Goal: Communication & Community: Answer question/provide support

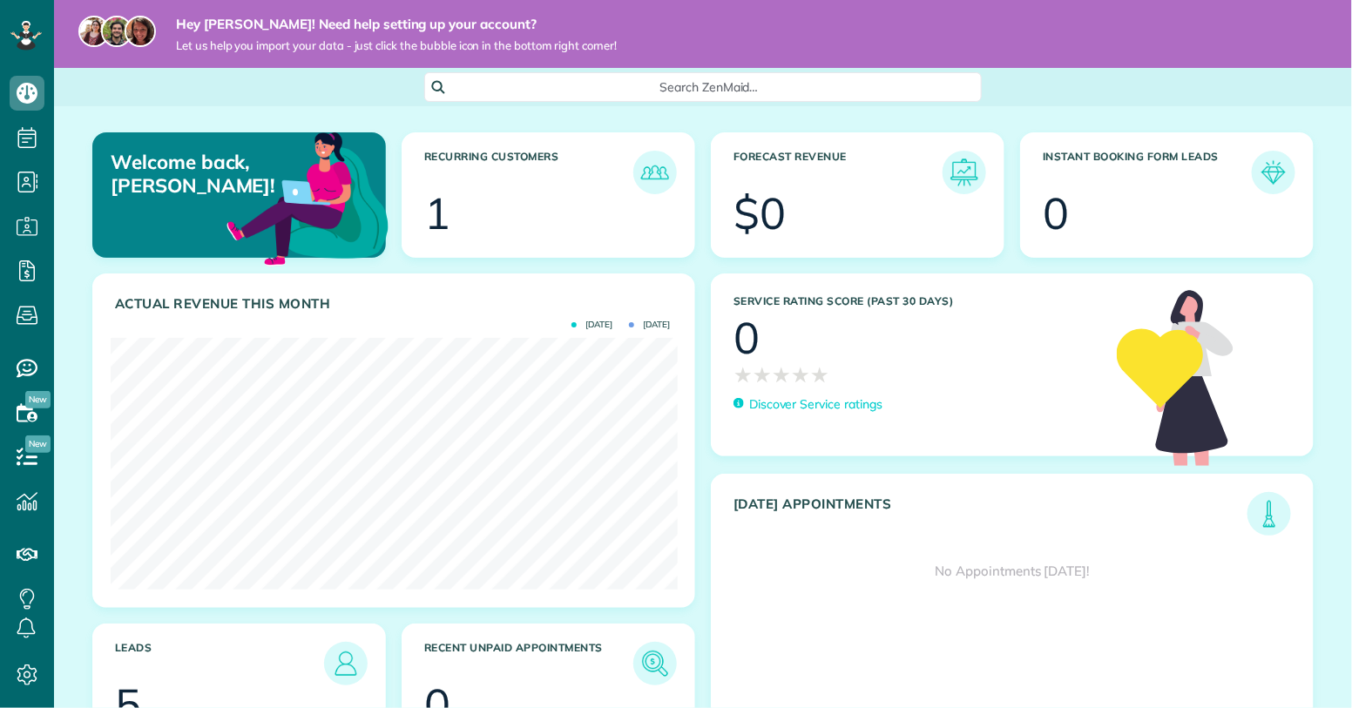
scroll to position [252, 566]
click at [480, 169] on h3 "Recurring Customers" at bounding box center [528, 173] width 209 height 44
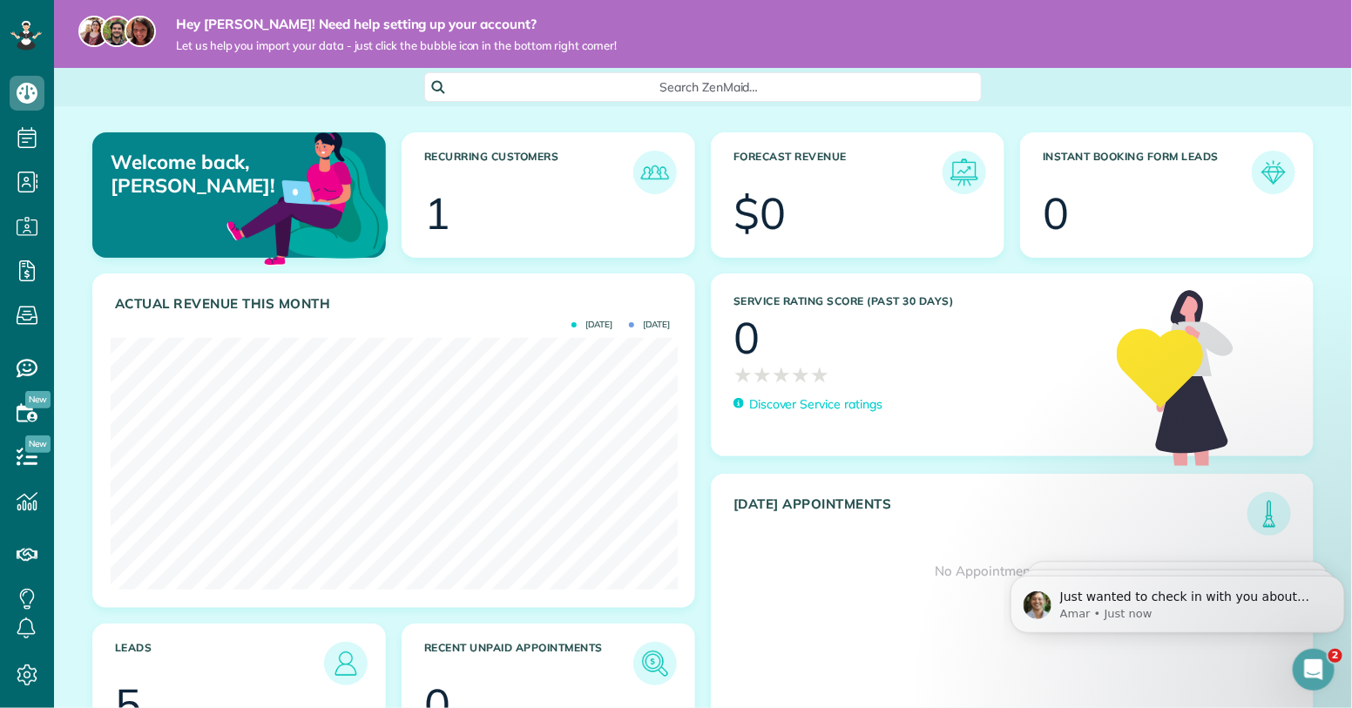
scroll to position [0, 0]
click at [1302, 656] on div "Open Intercom Messenger" at bounding box center [1312, 668] width 58 height 58
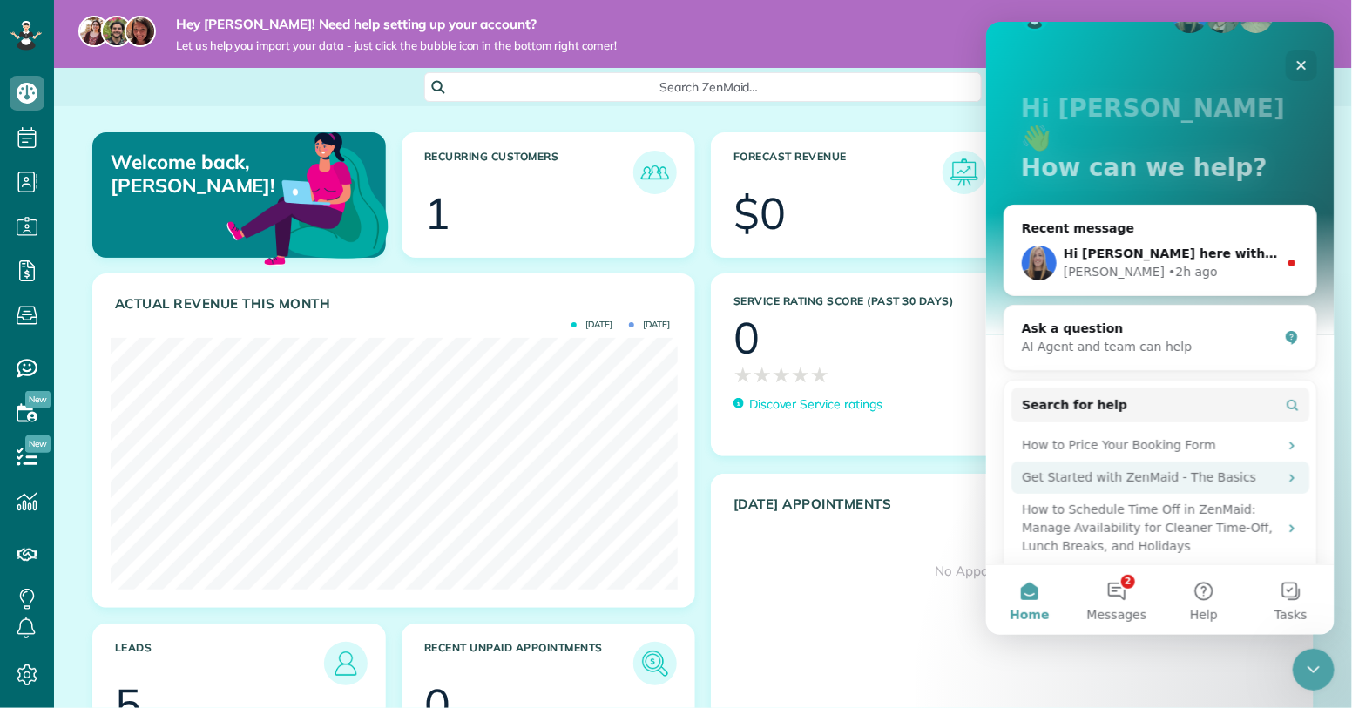
scroll to position [183, 0]
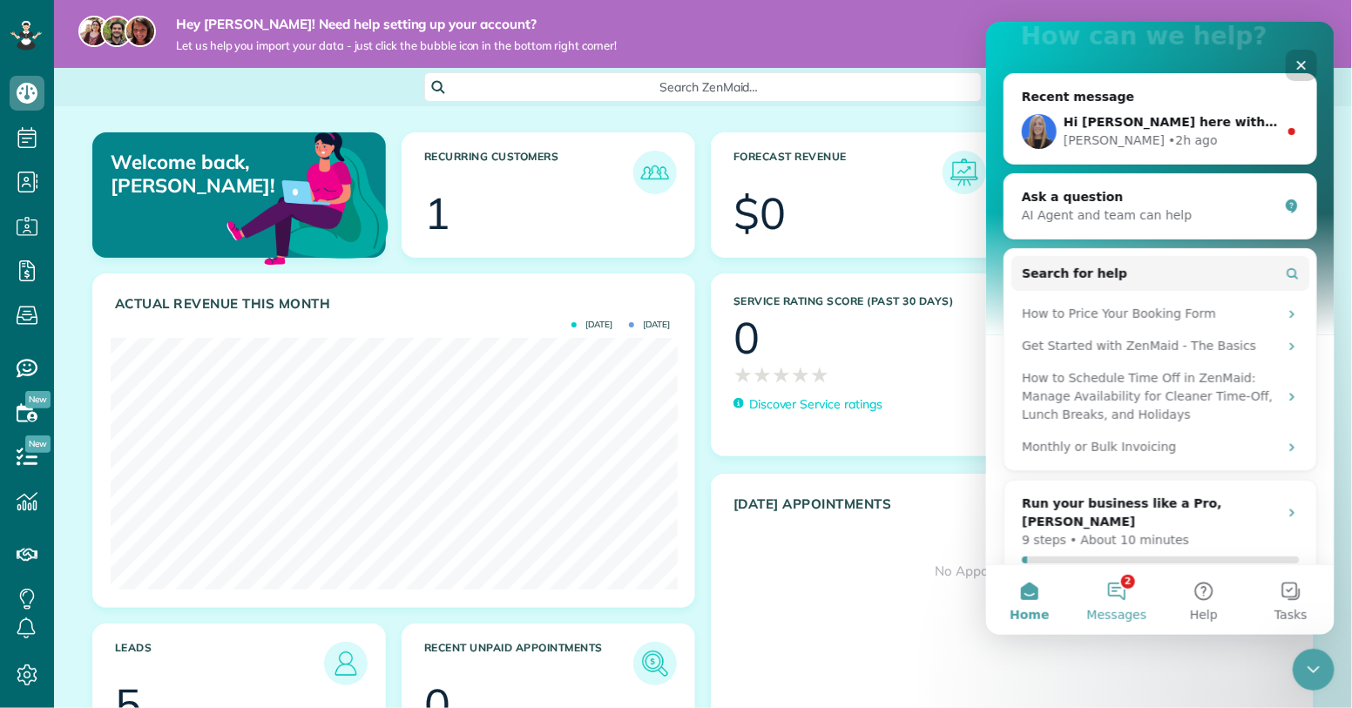
click at [1118, 602] on button "2 Messages" at bounding box center [1116, 600] width 87 height 70
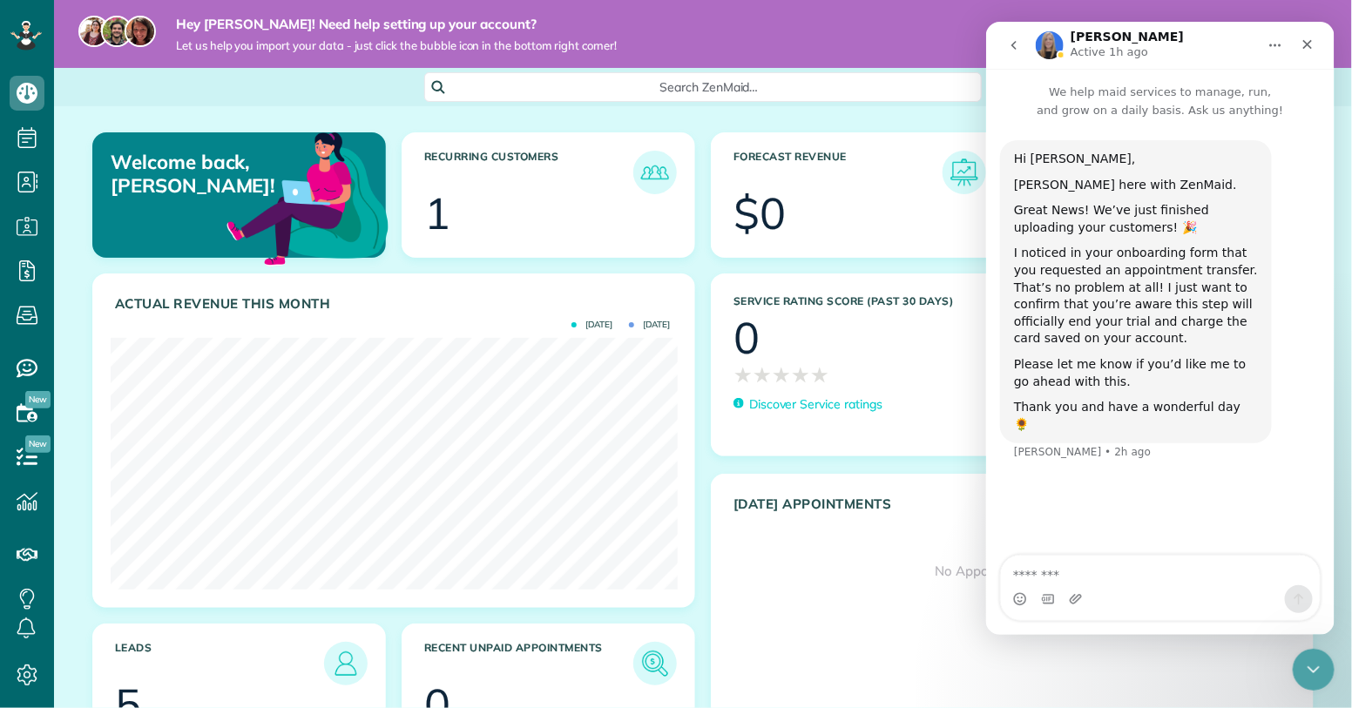
click at [1054, 561] on textarea "Message…" at bounding box center [1159, 570] width 319 height 30
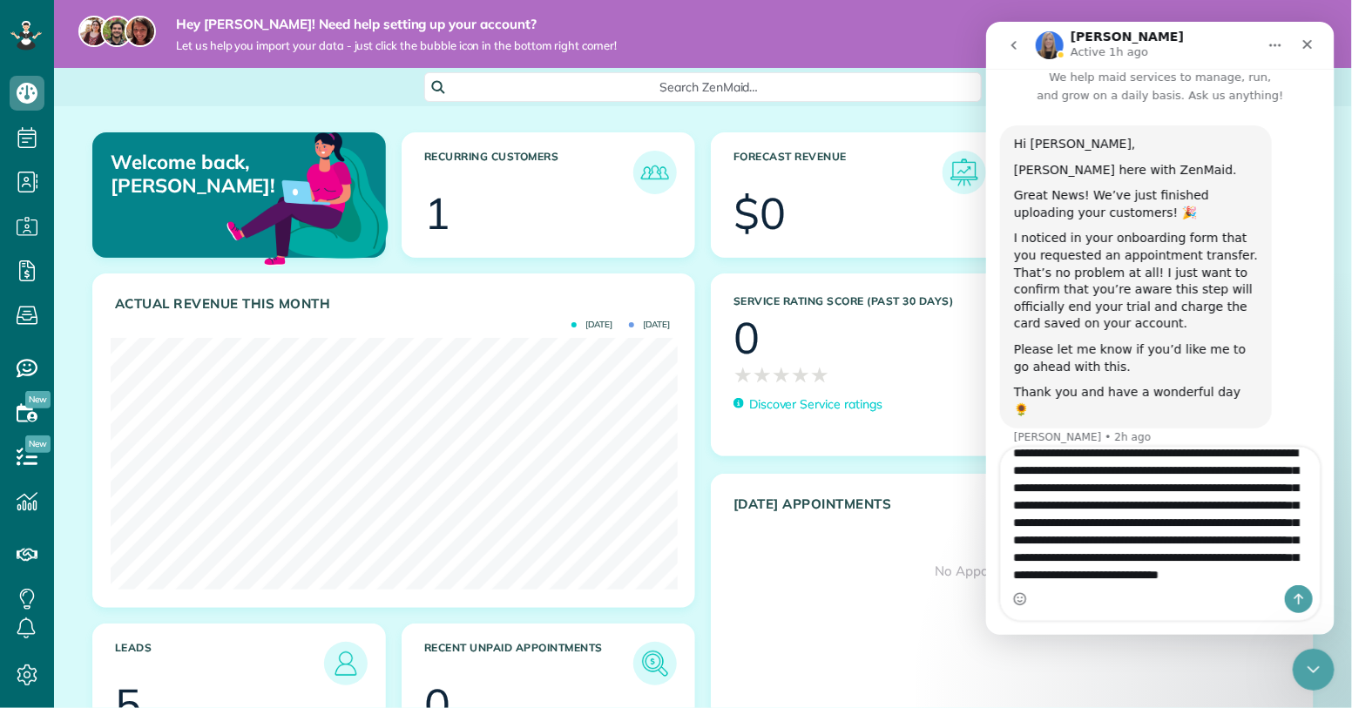
scroll to position [45, 0]
type textarea "**********"
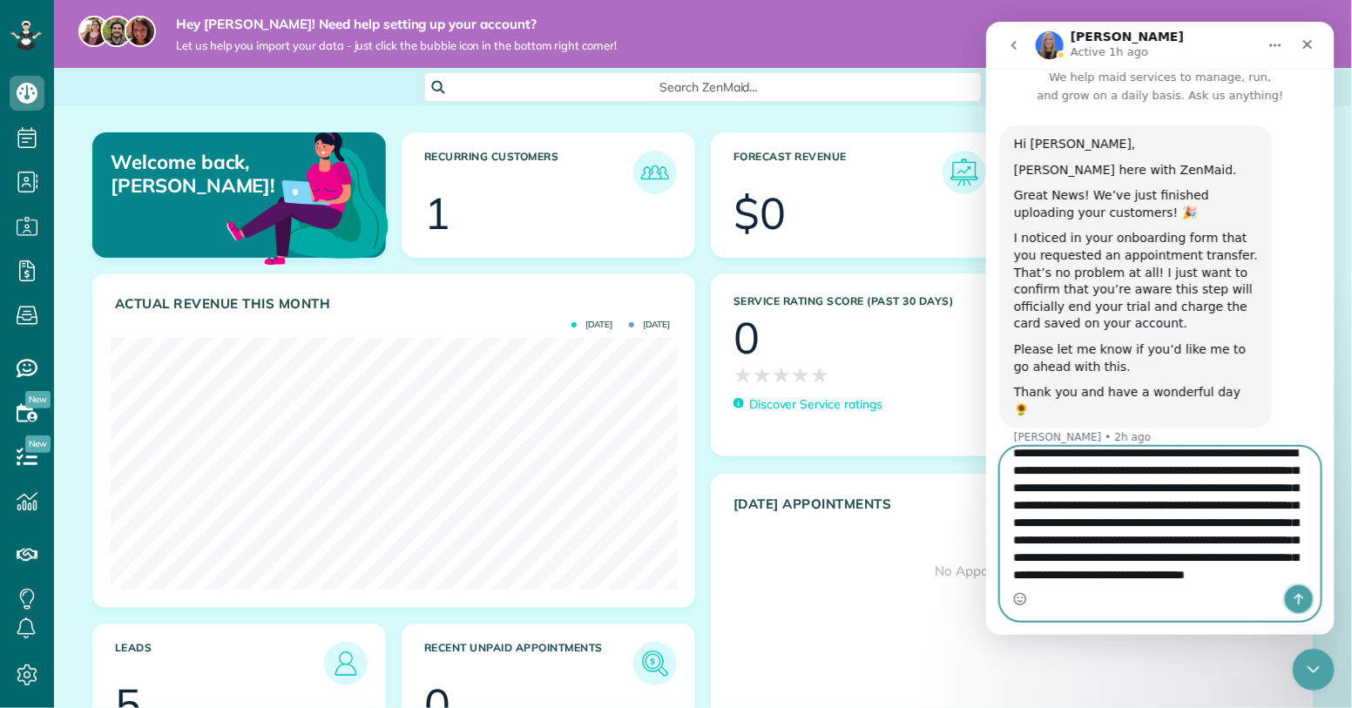
click at [1299, 598] on icon "Send a message…" at bounding box center [1299, 598] width 10 height 11
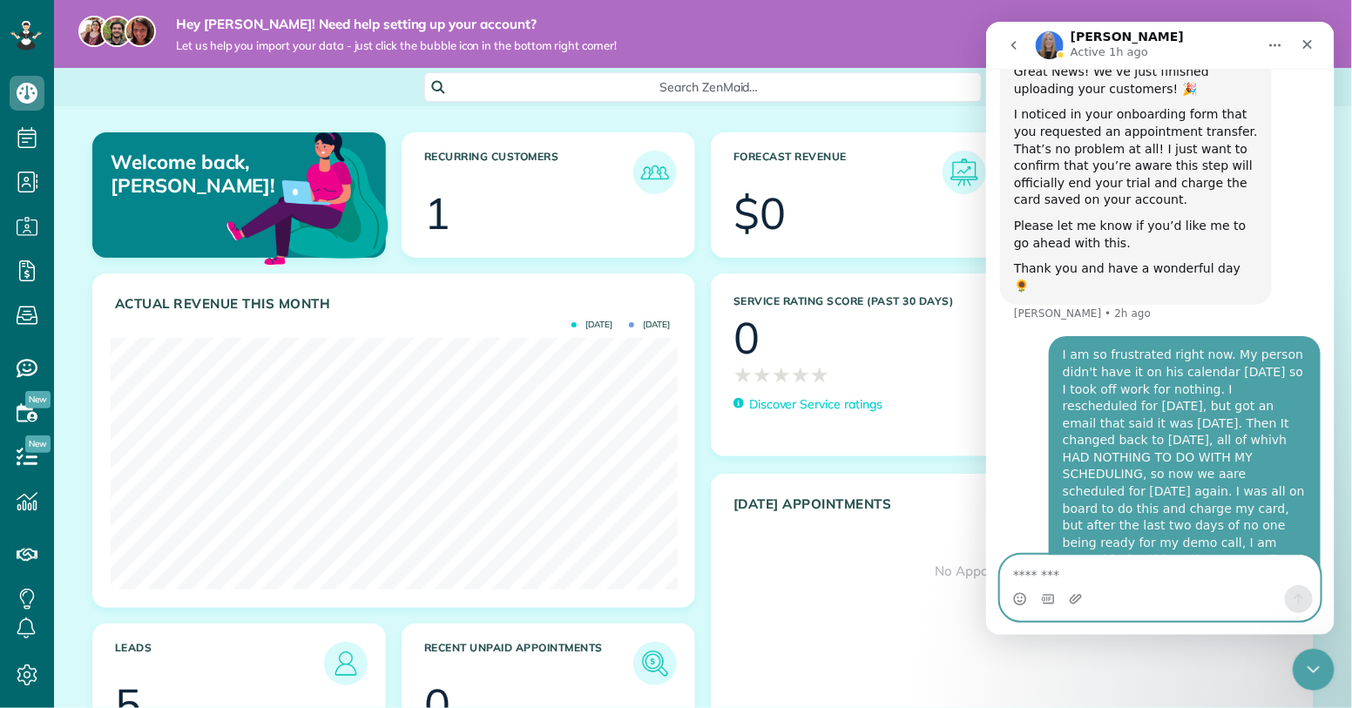
scroll to position [120, 0]
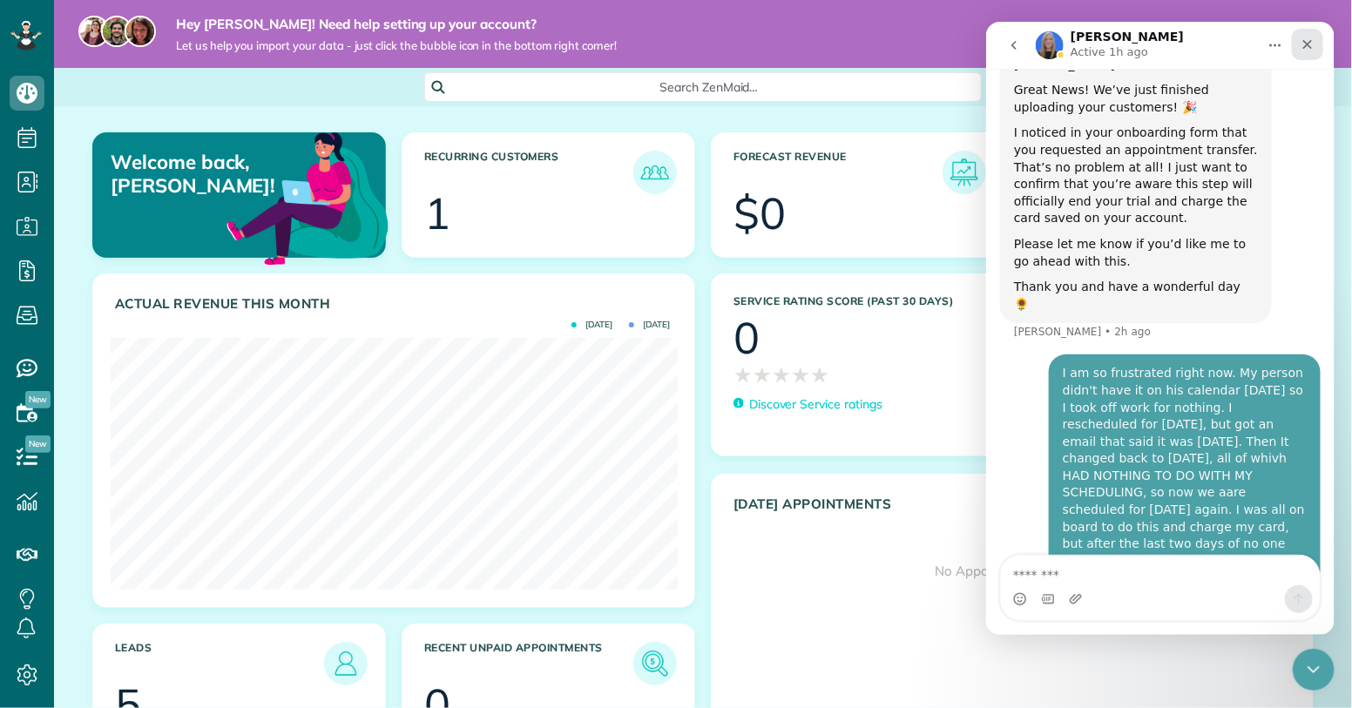
click at [1310, 44] on icon "Close" at bounding box center [1307, 44] width 14 height 14
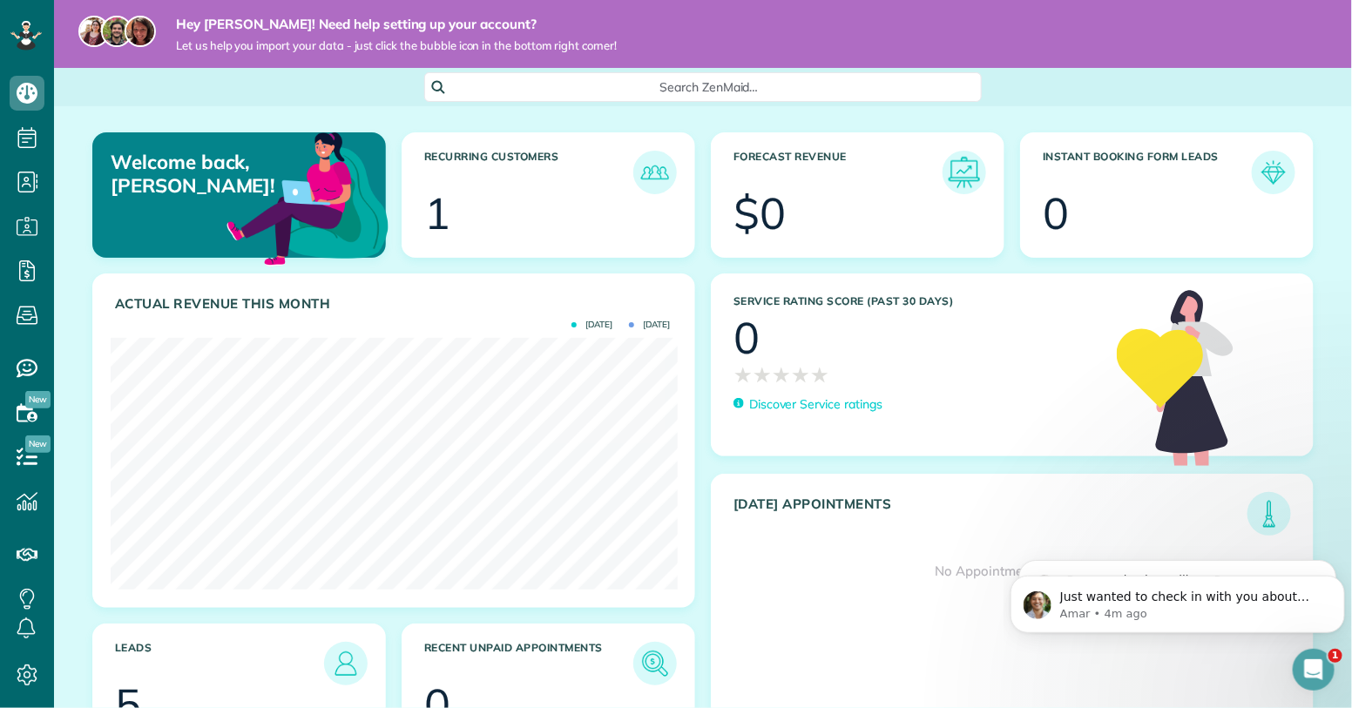
scroll to position [0, 0]
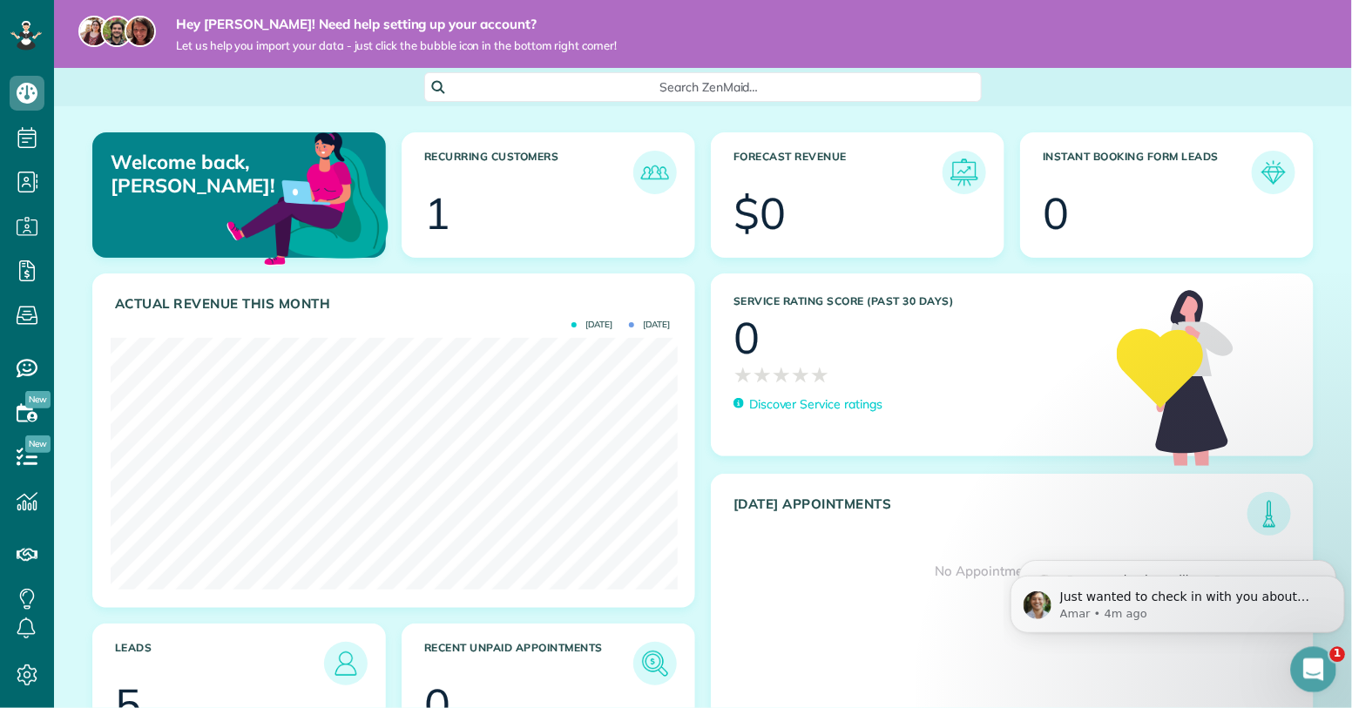
click at [1301, 664] on icon "Open Intercom Messenger" at bounding box center [1312, 668] width 29 height 29
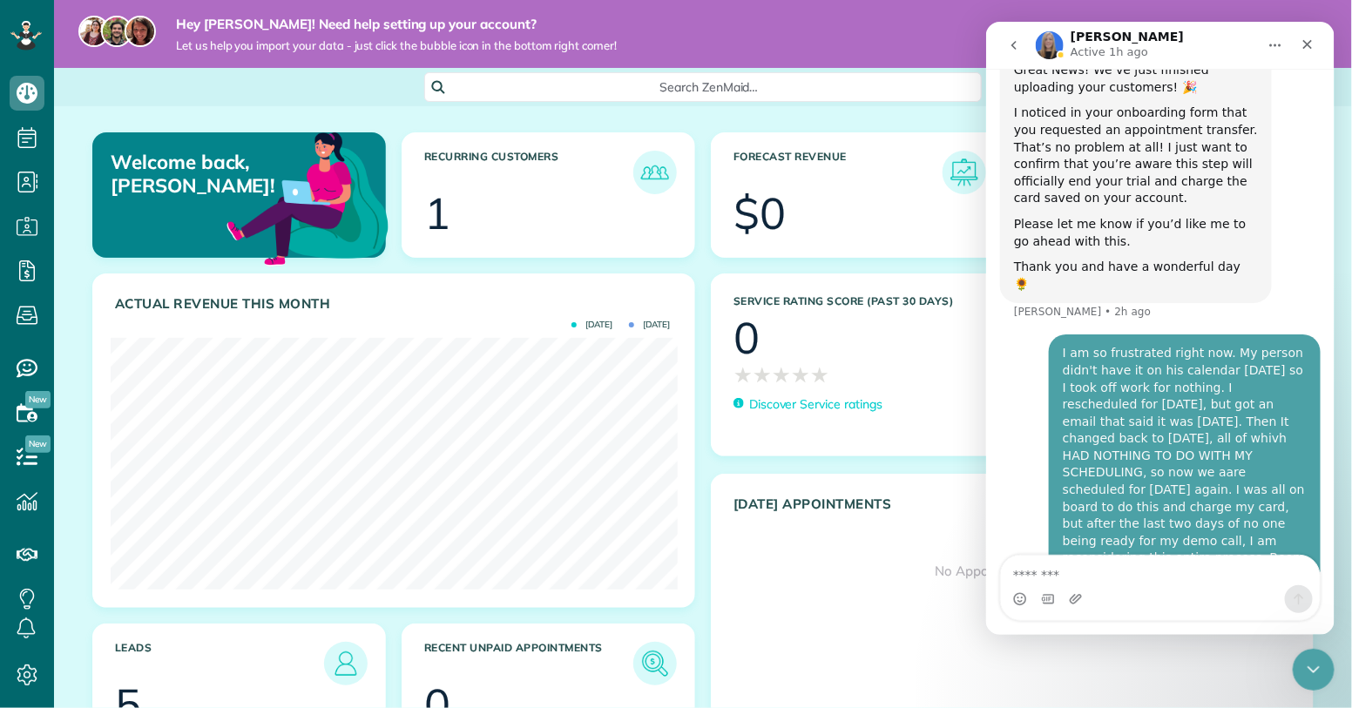
scroll to position [146, 0]
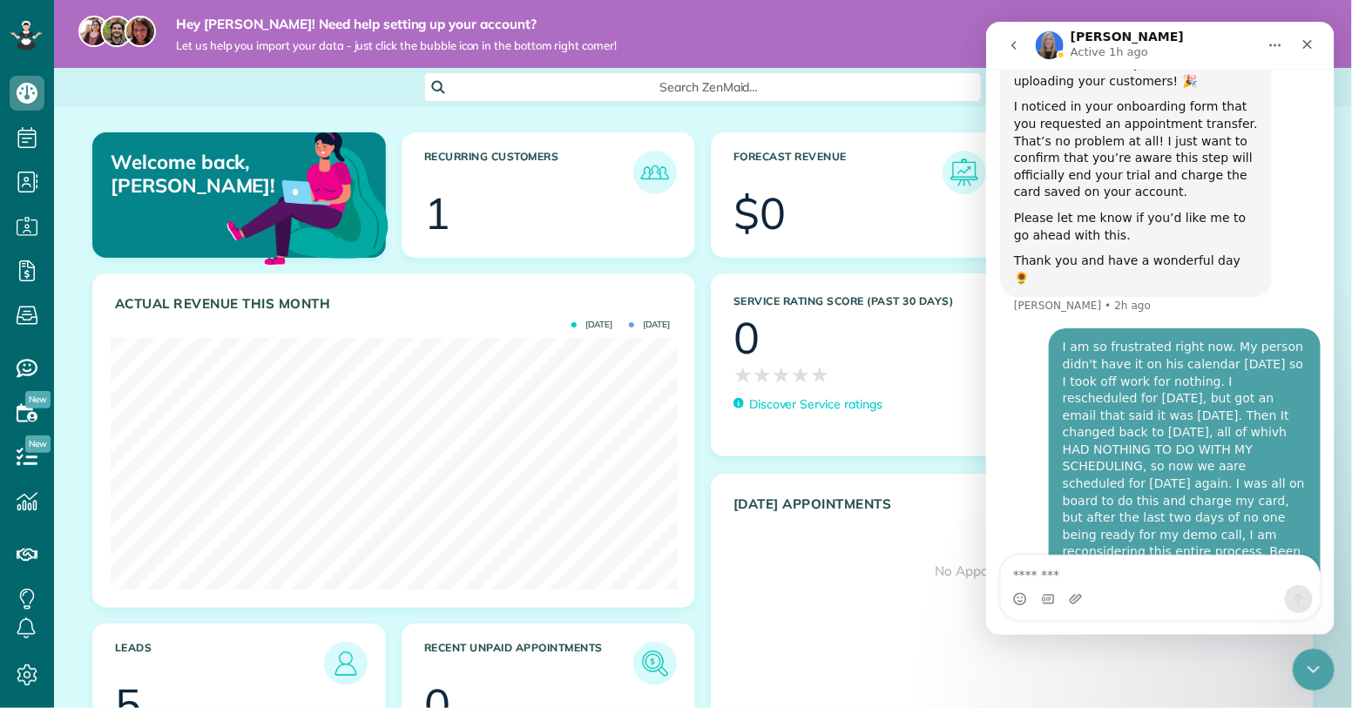
click at [1010, 41] on icon "go back" at bounding box center [1014, 44] width 14 height 14
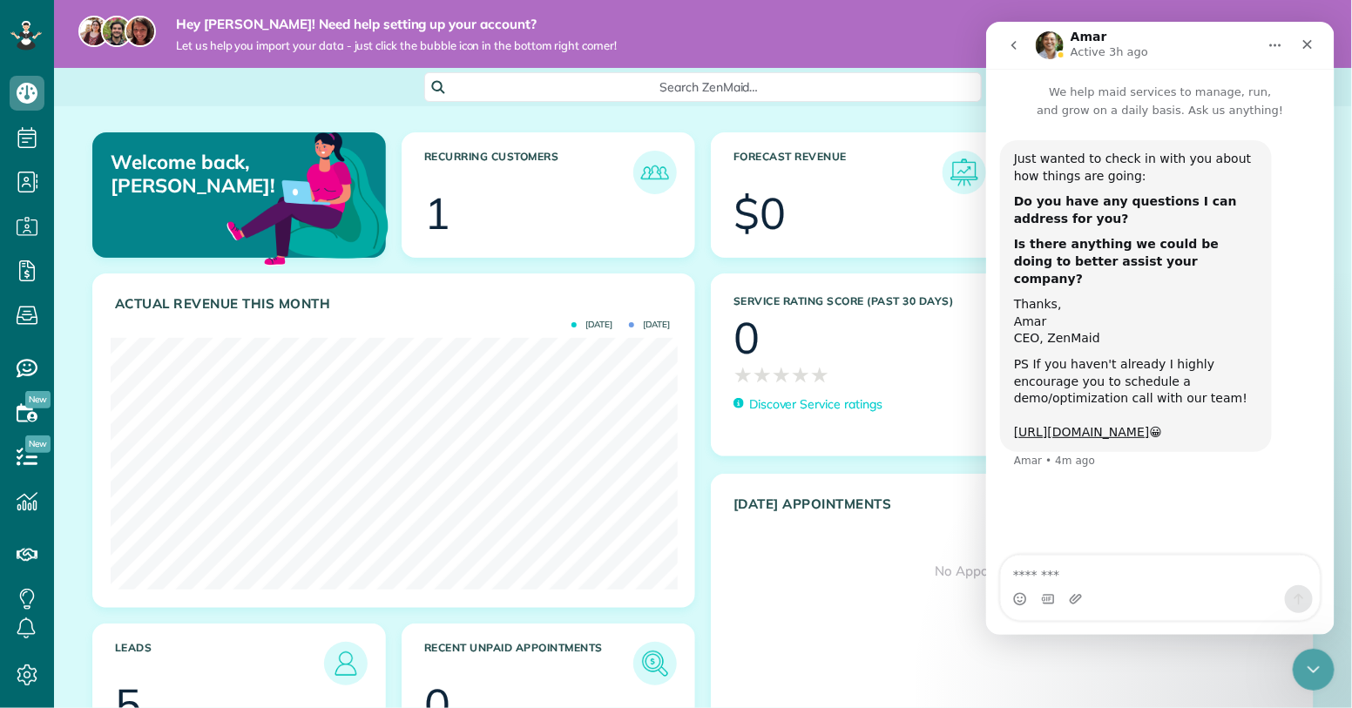
click at [1069, 578] on textarea "Message…" at bounding box center [1159, 570] width 319 height 30
type textarea "**********"
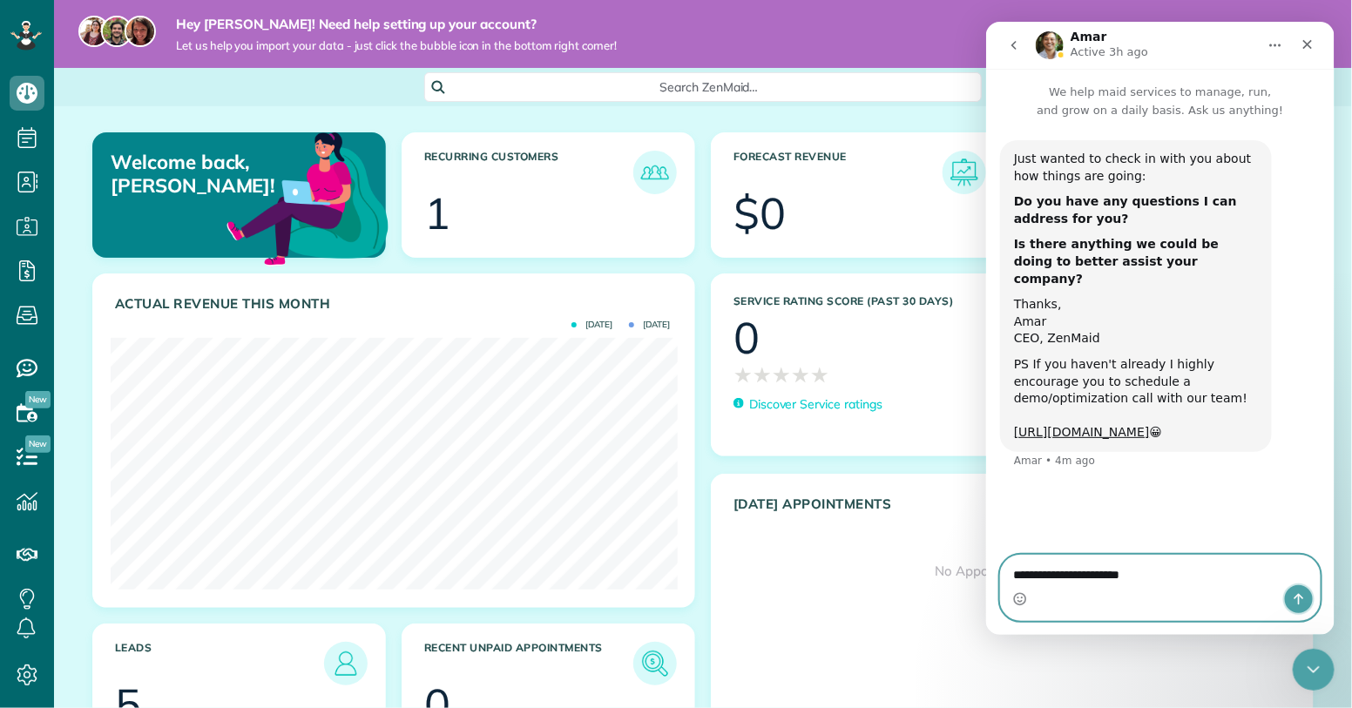
click at [1300, 595] on icon "Send a message…" at bounding box center [1299, 598] width 10 height 11
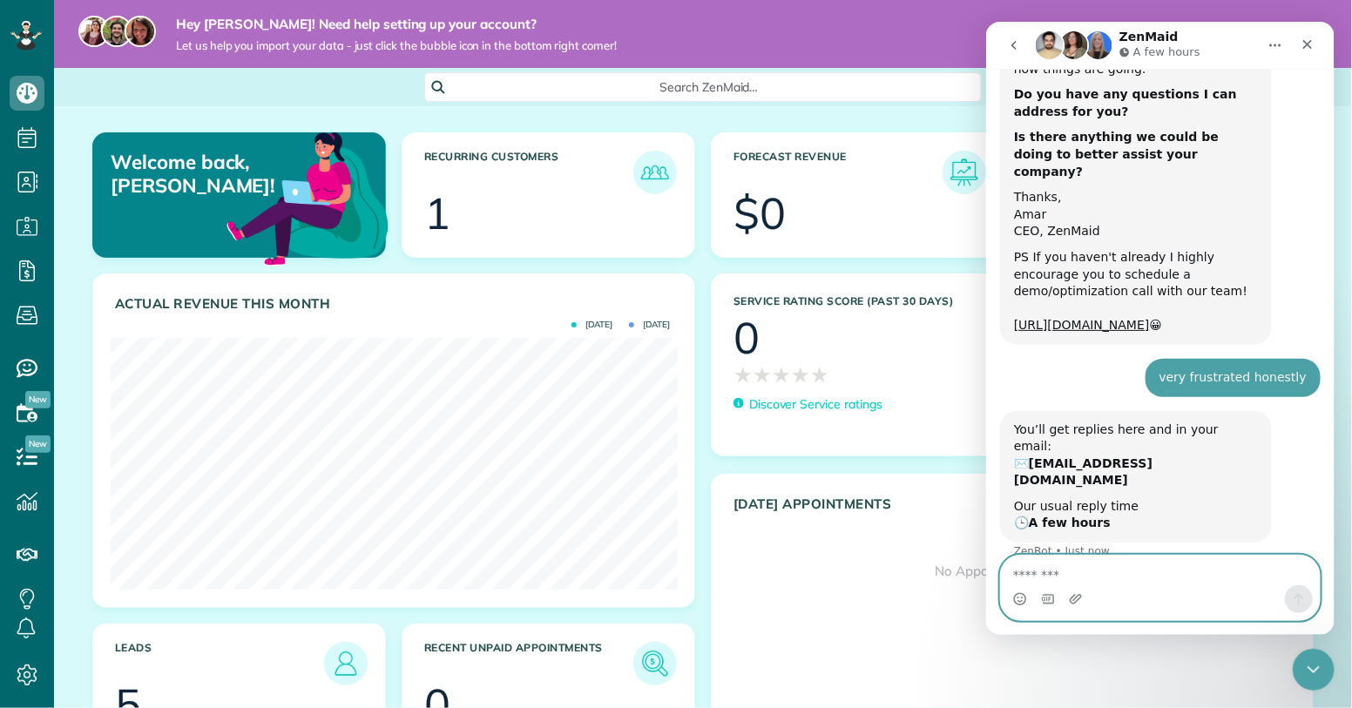
scroll to position [127, 0]
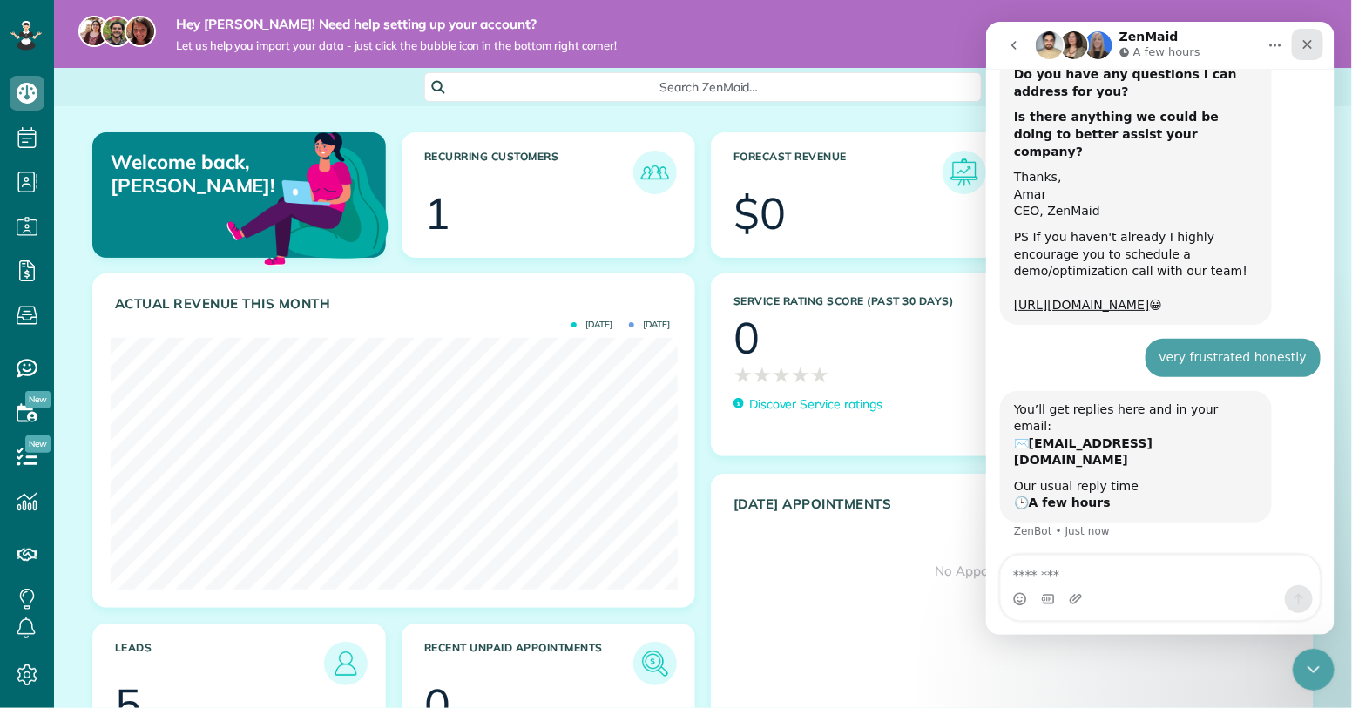
click at [1306, 51] on div "Close" at bounding box center [1306, 43] width 31 height 31
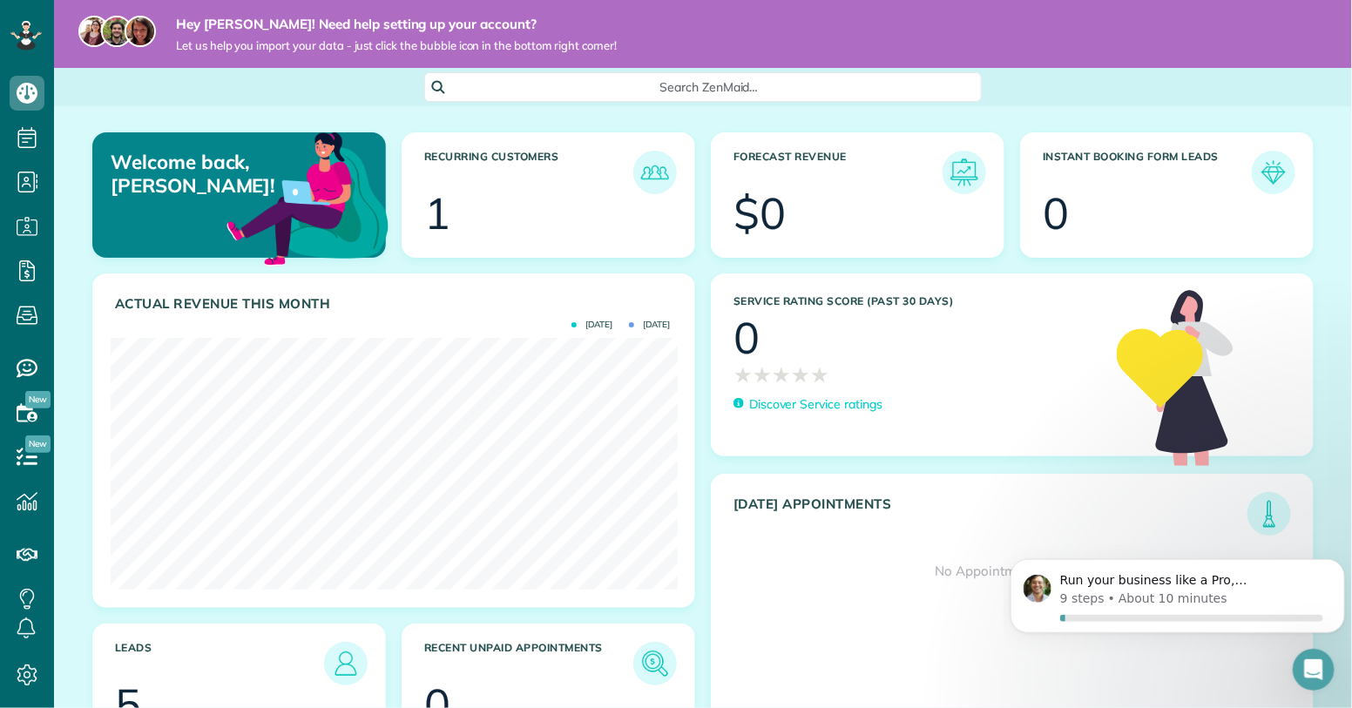
scroll to position [0, 0]
